Goal: Task Accomplishment & Management: Manage account settings

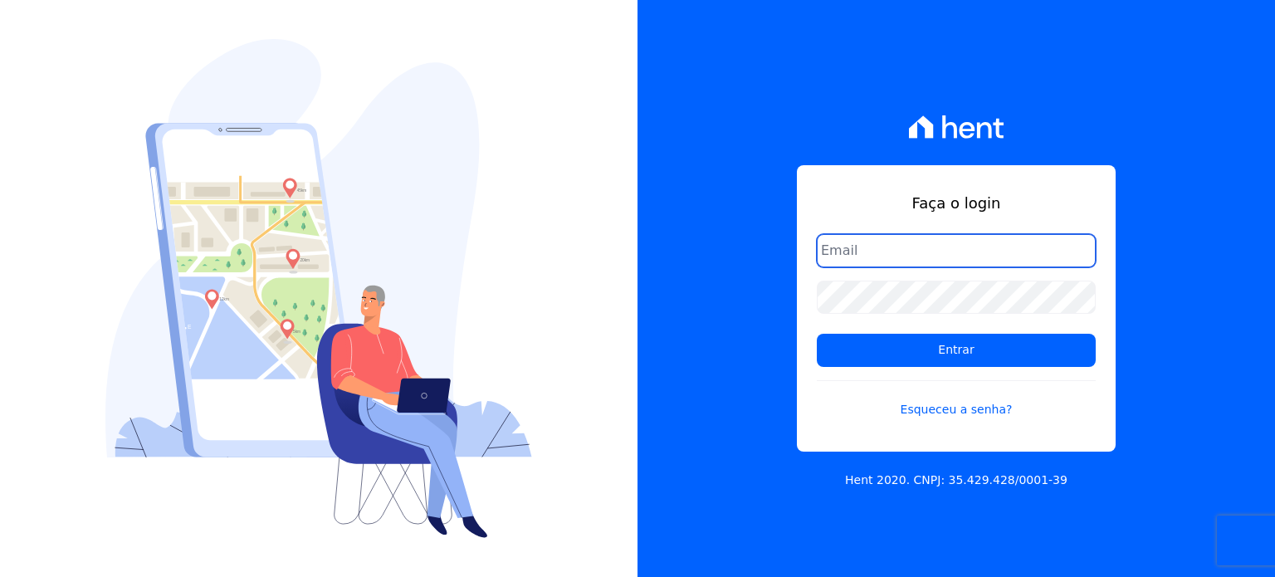
click at [920, 246] on input "email" at bounding box center [956, 250] width 279 height 33
type input "[EMAIL_ADDRESS][DOMAIN_NAME]"
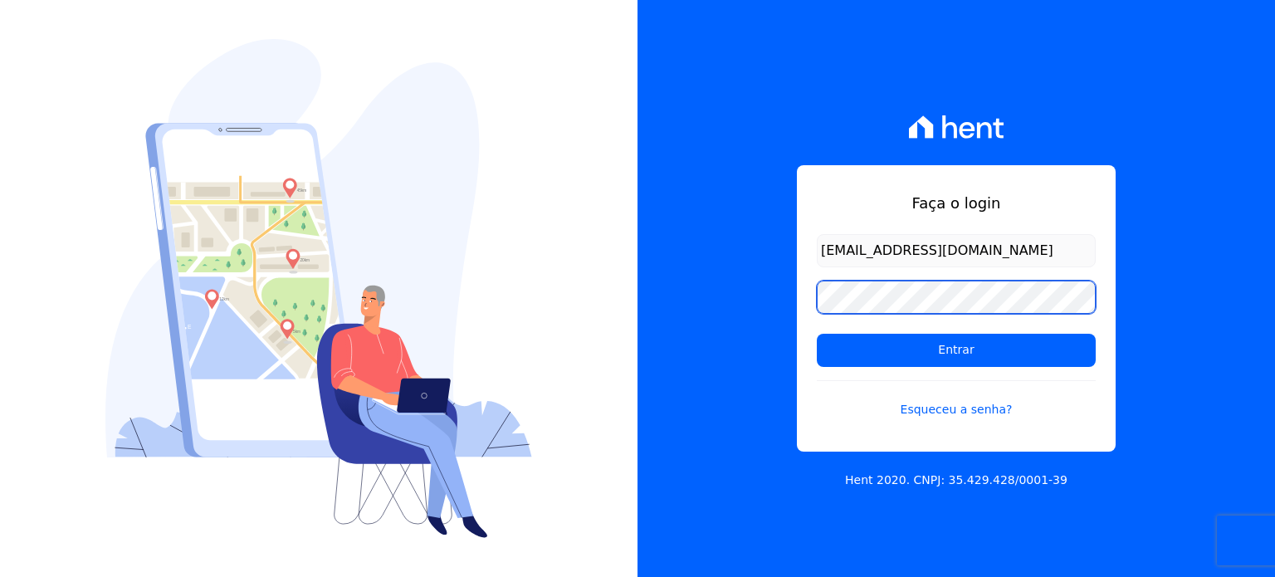
click at [817, 334] on input "Entrar" at bounding box center [956, 350] width 279 height 33
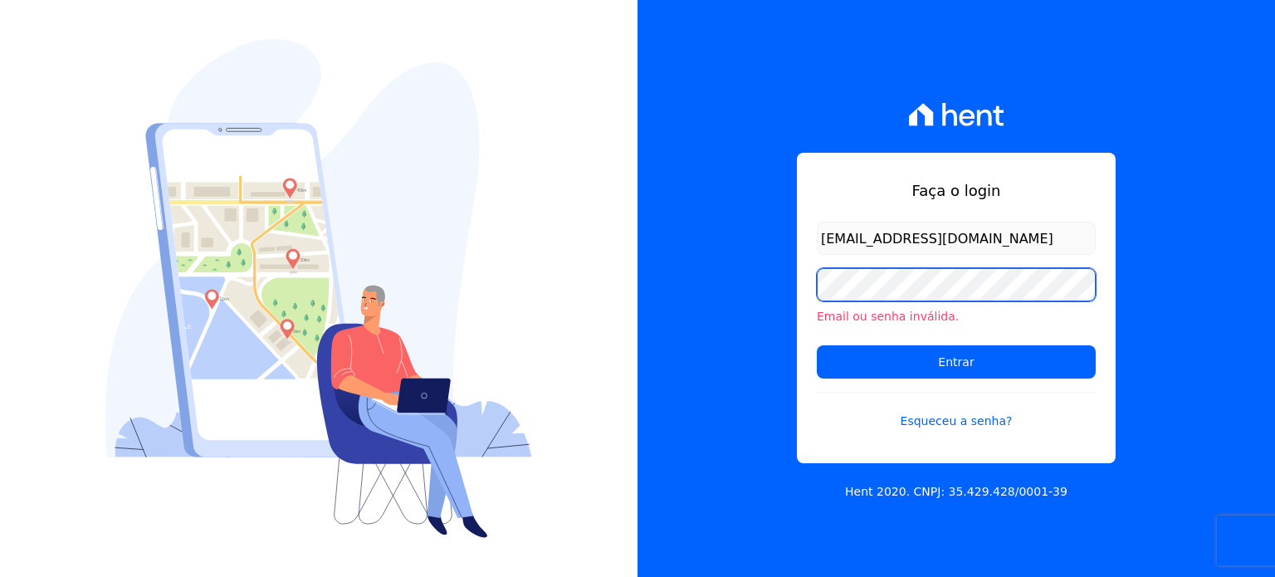
click at [817, 345] on input "Entrar" at bounding box center [956, 361] width 279 height 33
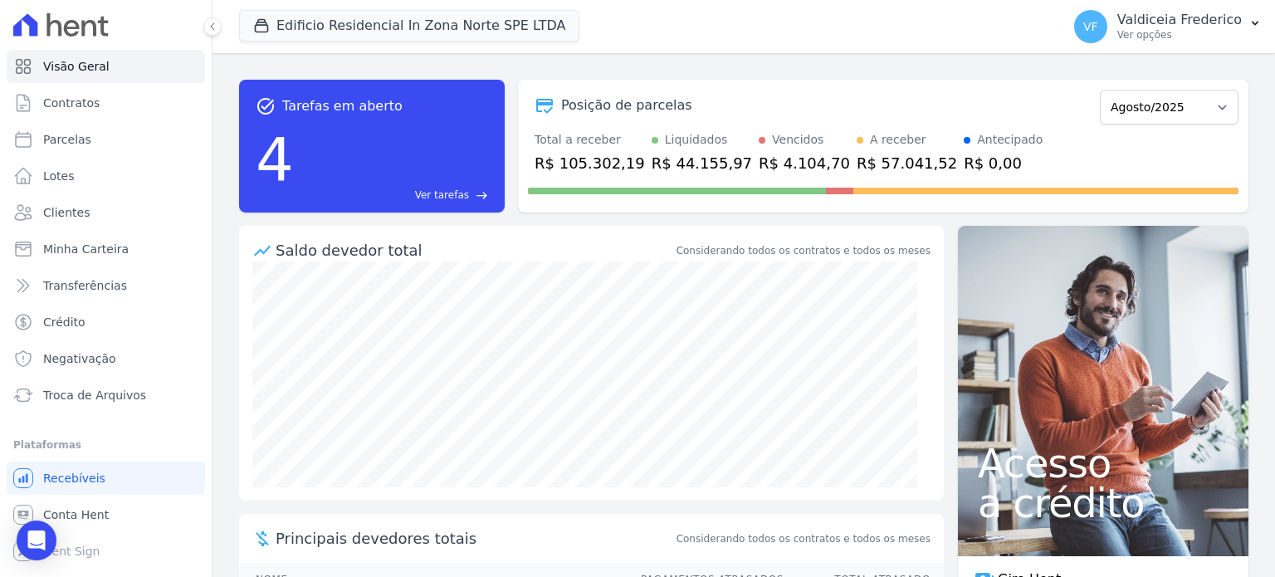
click at [441, 193] on span "Ver tarefas" at bounding box center [442, 195] width 54 height 15
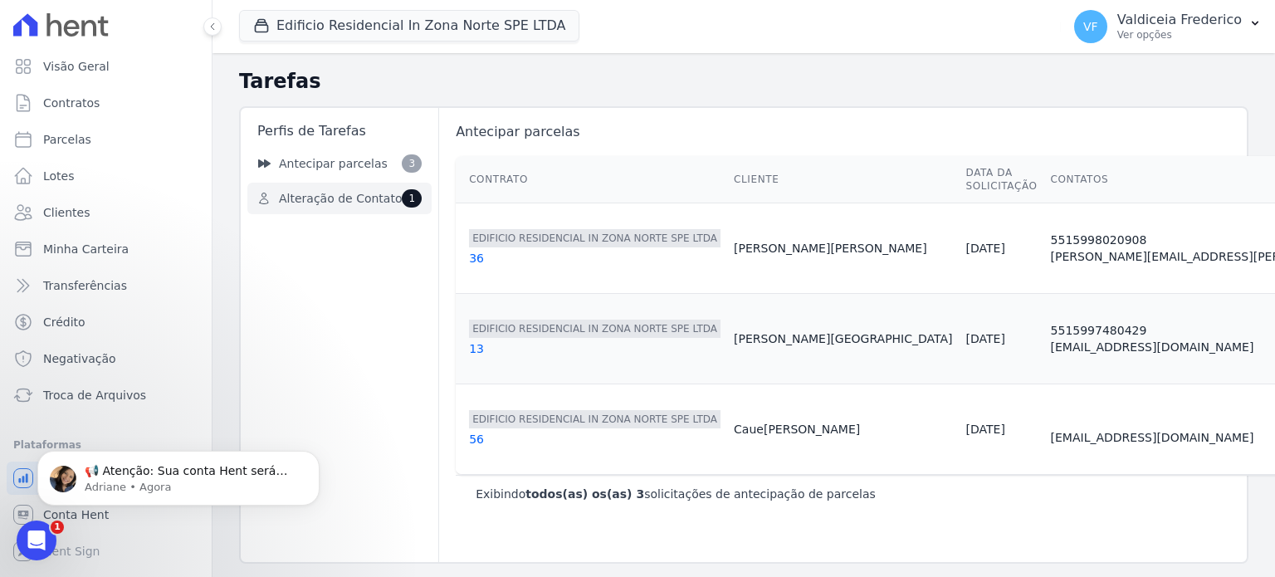
click at [318, 188] on link "Alteração de Contato 1" at bounding box center [339, 199] width 184 height 32
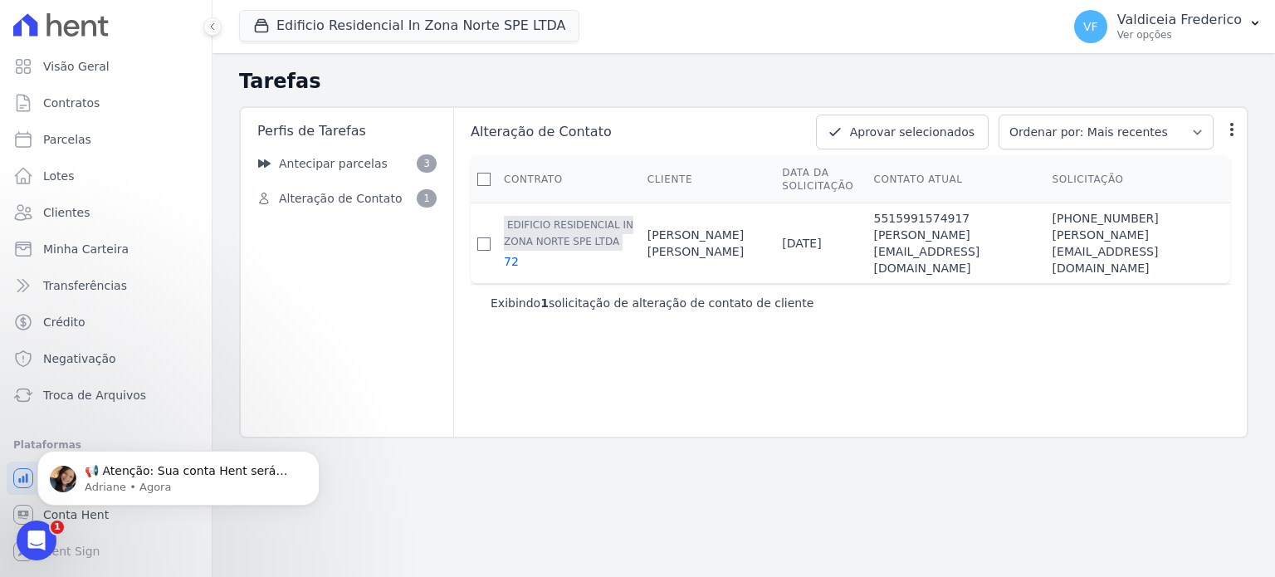
click at [77, 34] on icon at bounding box center [60, 24] width 95 height 23
click at [203, 471] on p "📢 Atenção: Sua conta Hent será migrada para a Conta Arke! Estamos trazendo para…" at bounding box center [192, 471] width 214 height 17
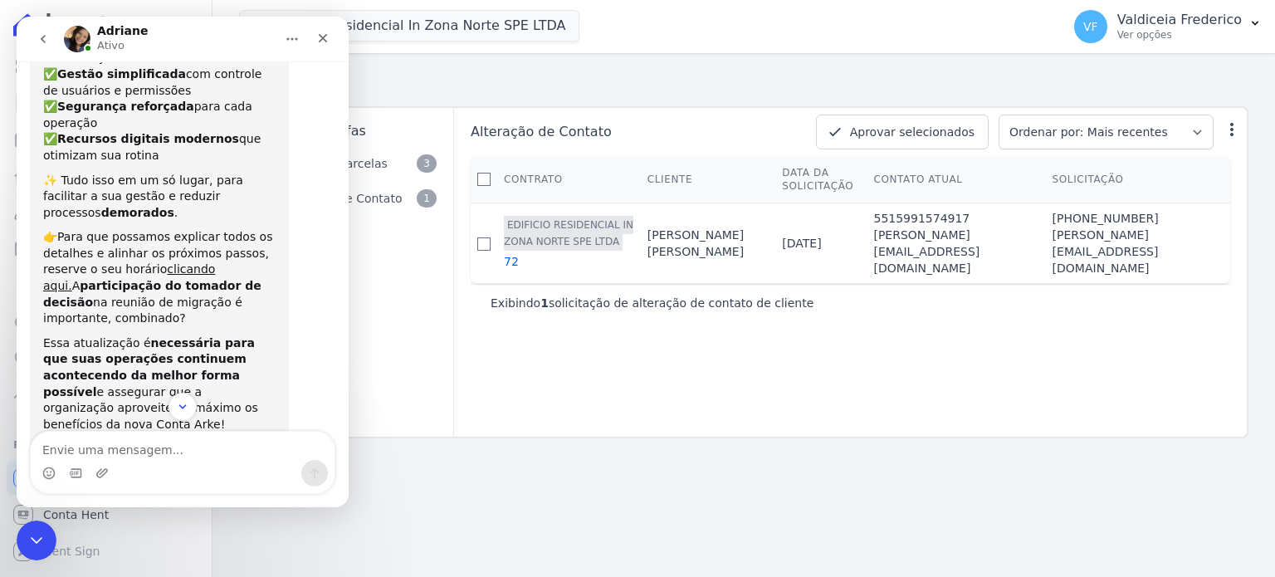
scroll to position [233, 0]
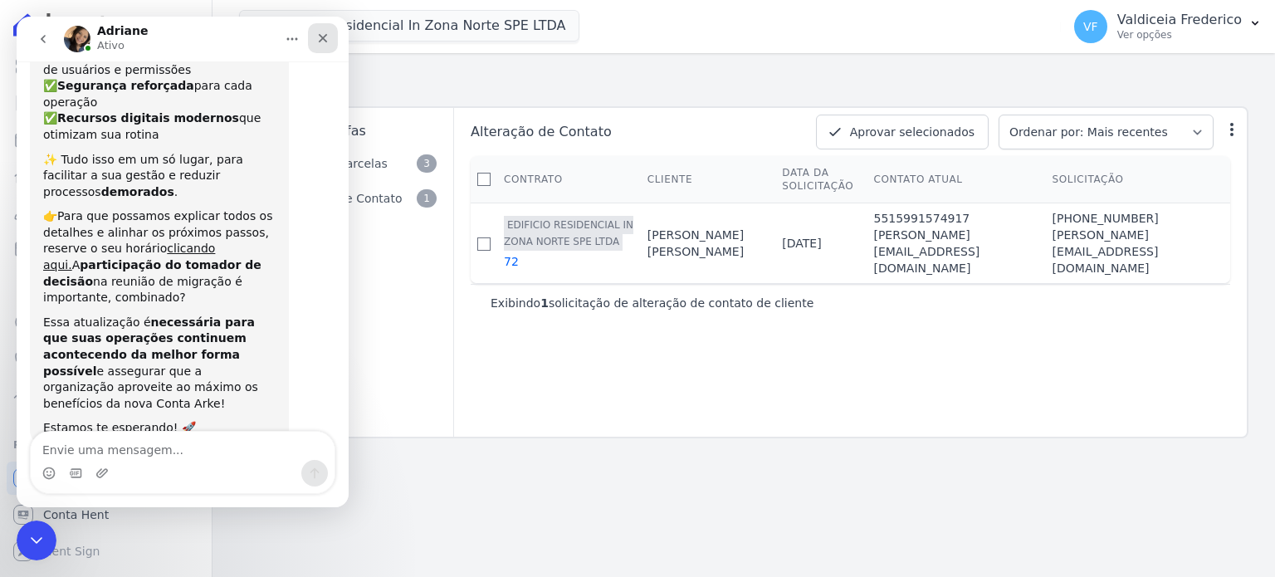
click at [331, 39] on div "Fechar" at bounding box center [323, 38] width 30 height 30
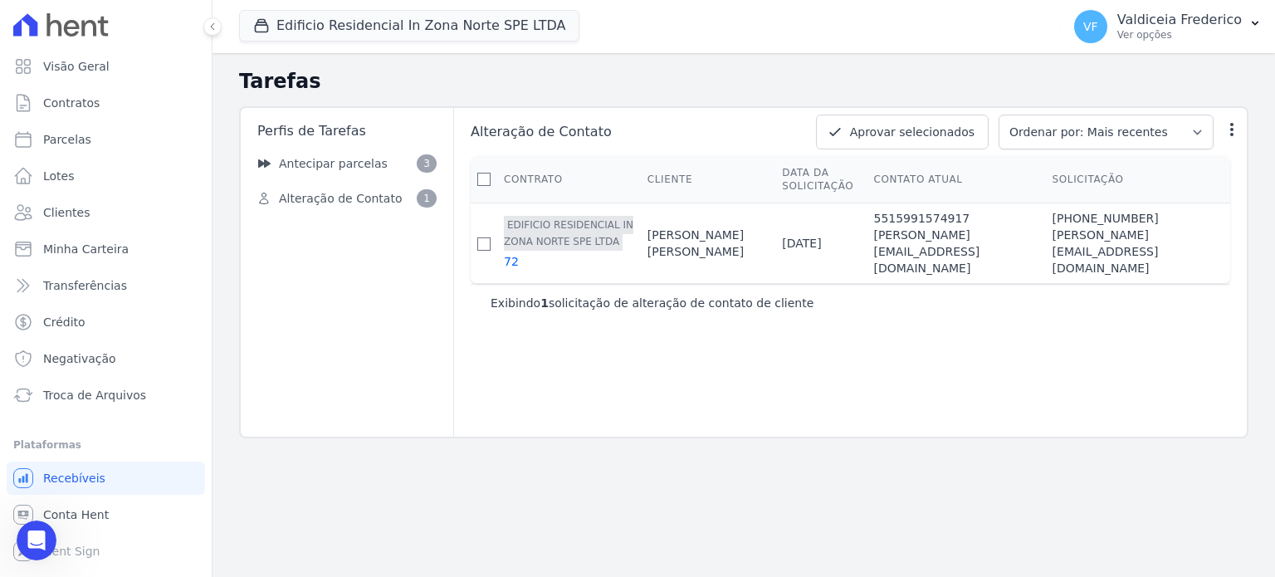
click at [103, 25] on icon at bounding box center [103, 27] width 11 height 20
click at [81, 258] on link "Minha Carteira" at bounding box center [106, 248] width 198 height 33
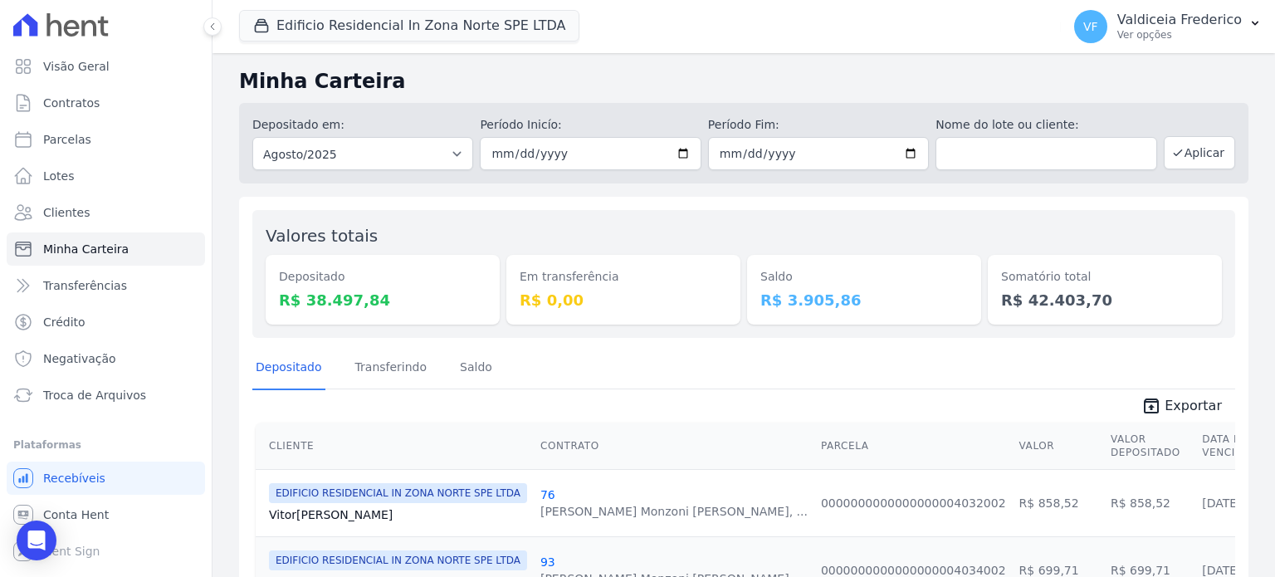
click at [861, 275] on dt "Saldo" at bounding box center [863, 276] width 207 height 17
click at [1046, 287] on div "Somatório total R$ 42.403,70" at bounding box center [1105, 290] width 234 height 70
click at [1047, 287] on div "Somatório total R$ 42.403,70" at bounding box center [1105, 290] width 234 height 70
click at [383, 310] on dd "R$ 38.497,84" at bounding box center [382, 300] width 207 height 22
click at [802, 299] on dd "R$ 3.905,86" at bounding box center [863, 300] width 207 height 22
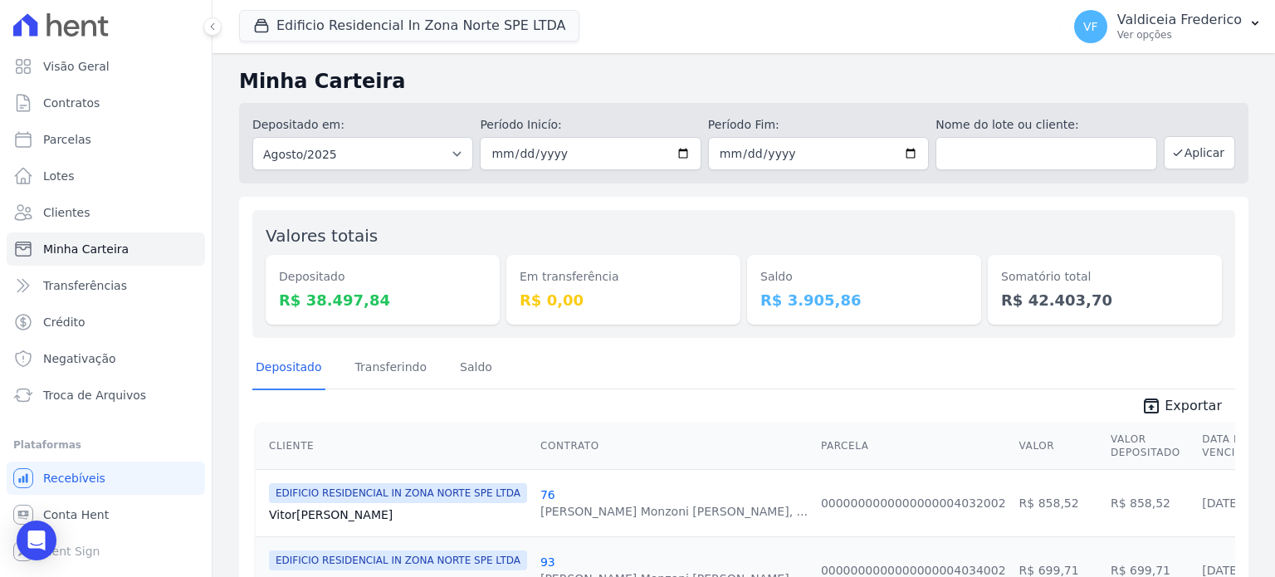
click at [802, 299] on dd "R$ 3.905,86" at bounding box center [863, 300] width 207 height 22
